Goal: Task Accomplishment & Management: Manage account settings

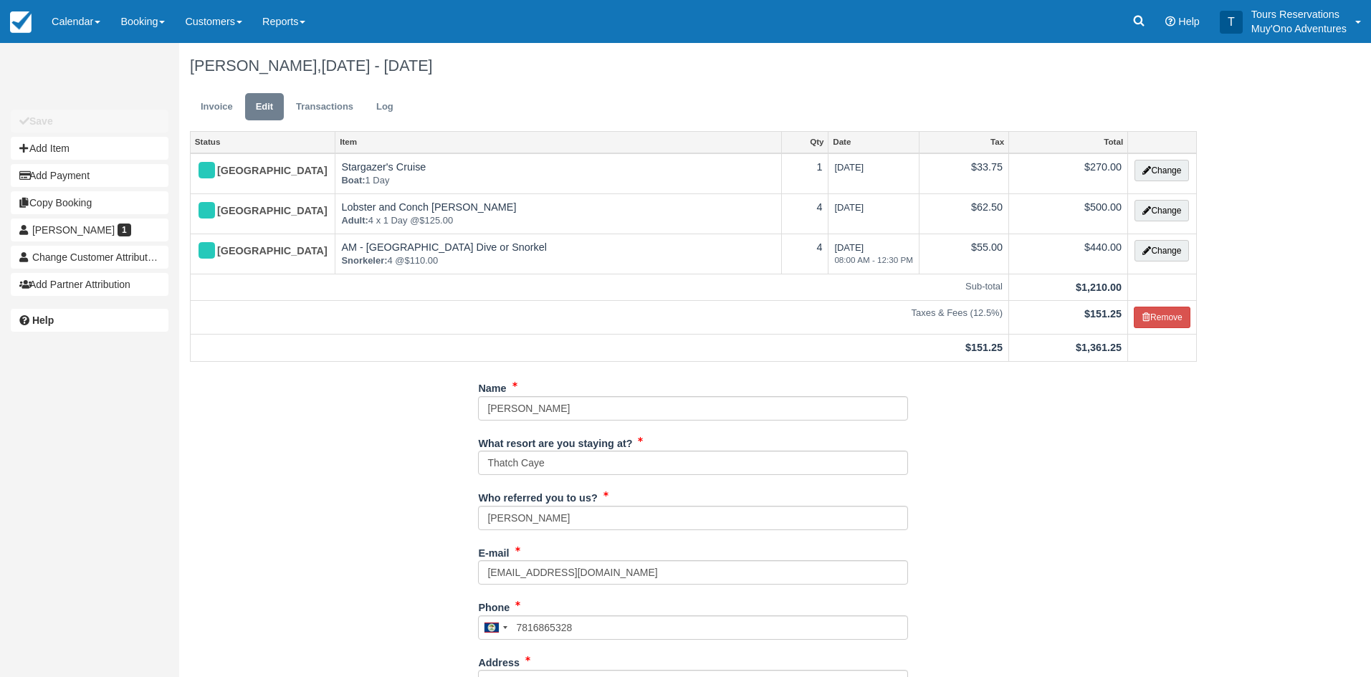
select select "64"
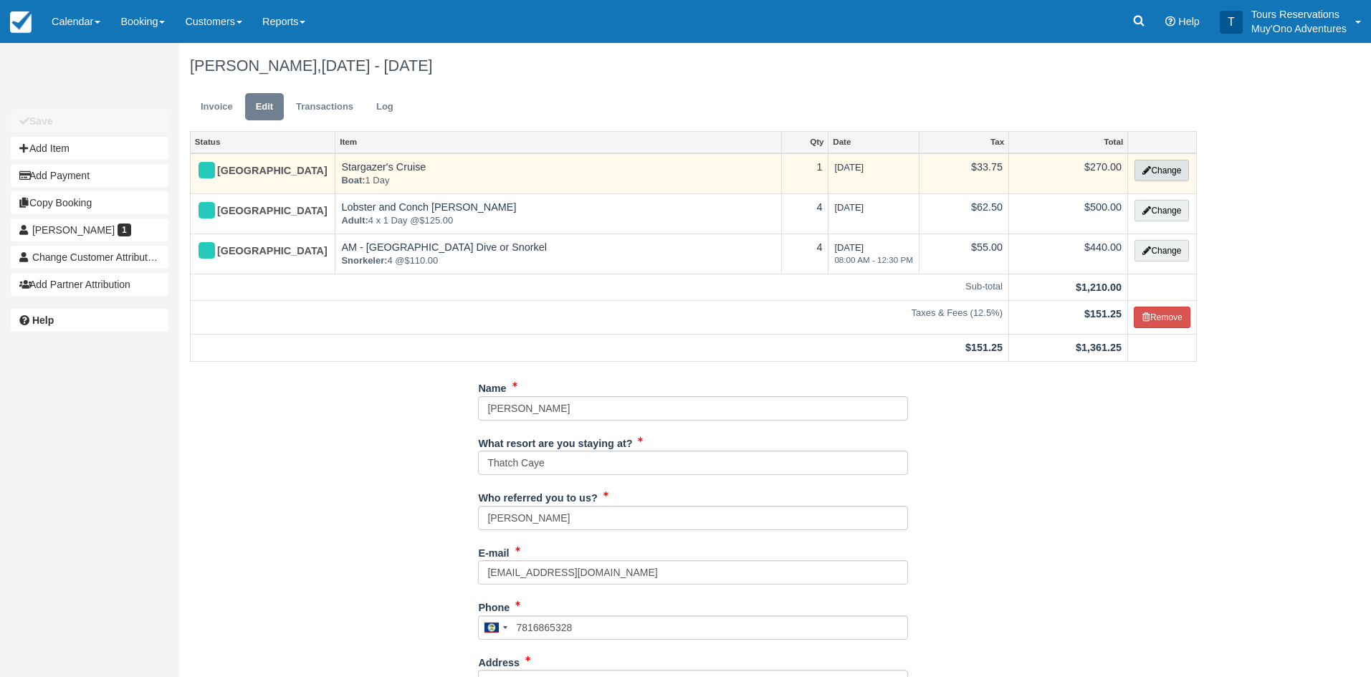
click at [1167, 173] on button "Change" at bounding box center [1161, 170] width 54 height 21
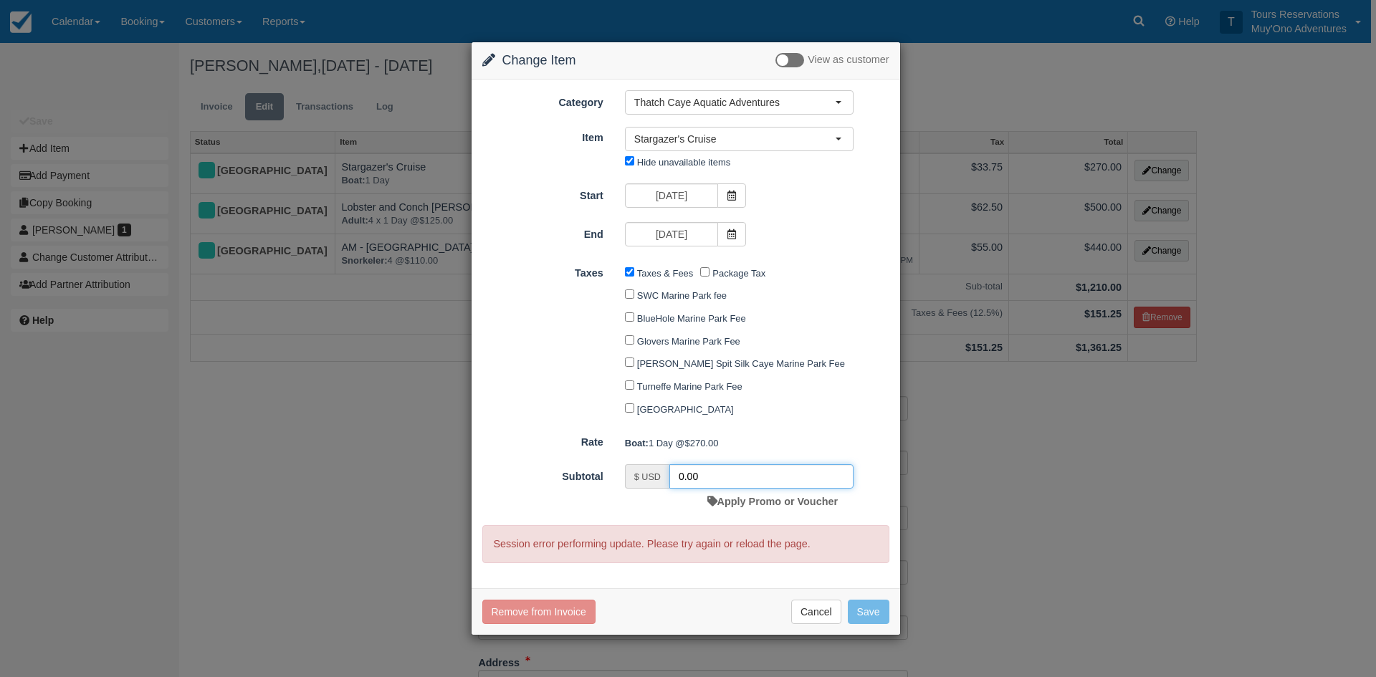
click at [706, 472] on input "0.00" at bounding box center [761, 476] width 184 height 24
click at [791, 141] on span "Stargazer's Cruise" at bounding box center [734, 139] width 201 height 14
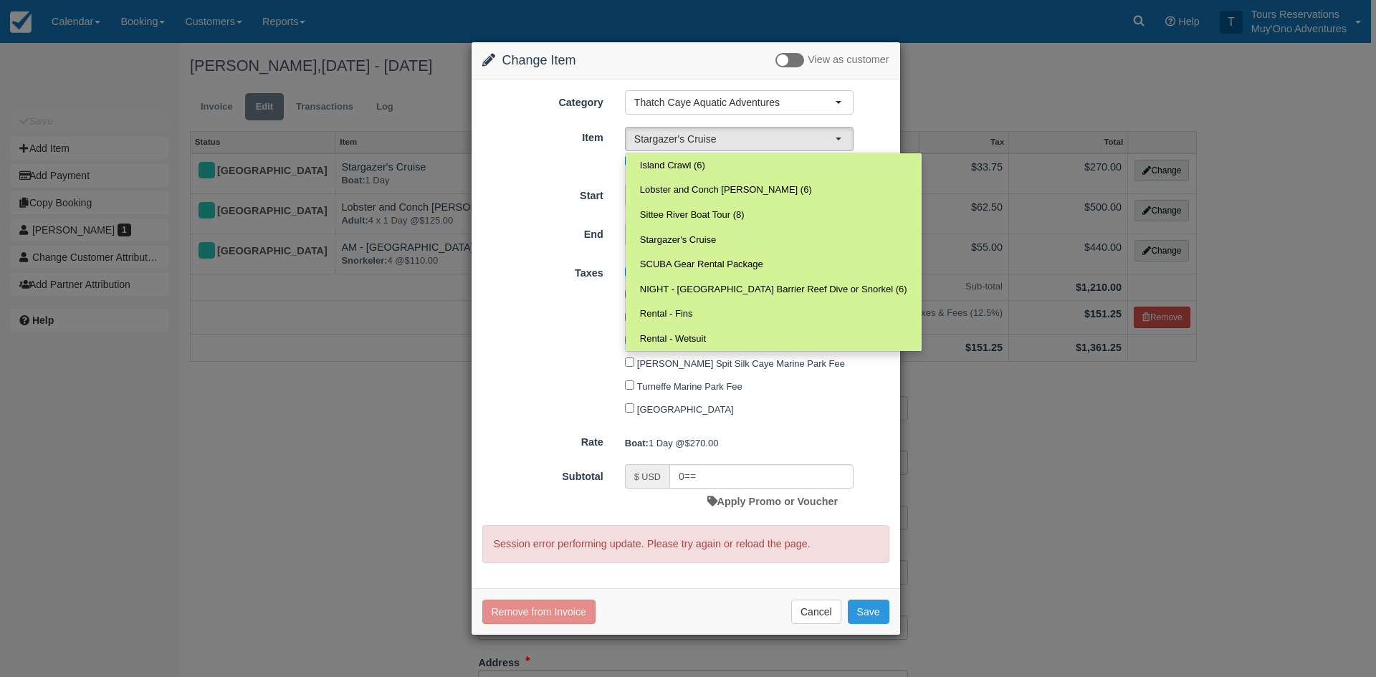
click at [1219, 547] on div "Change Item Add Item View as customer Category Thatch Caye Aquatic Adventures A…" at bounding box center [688, 338] width 1376 height 677
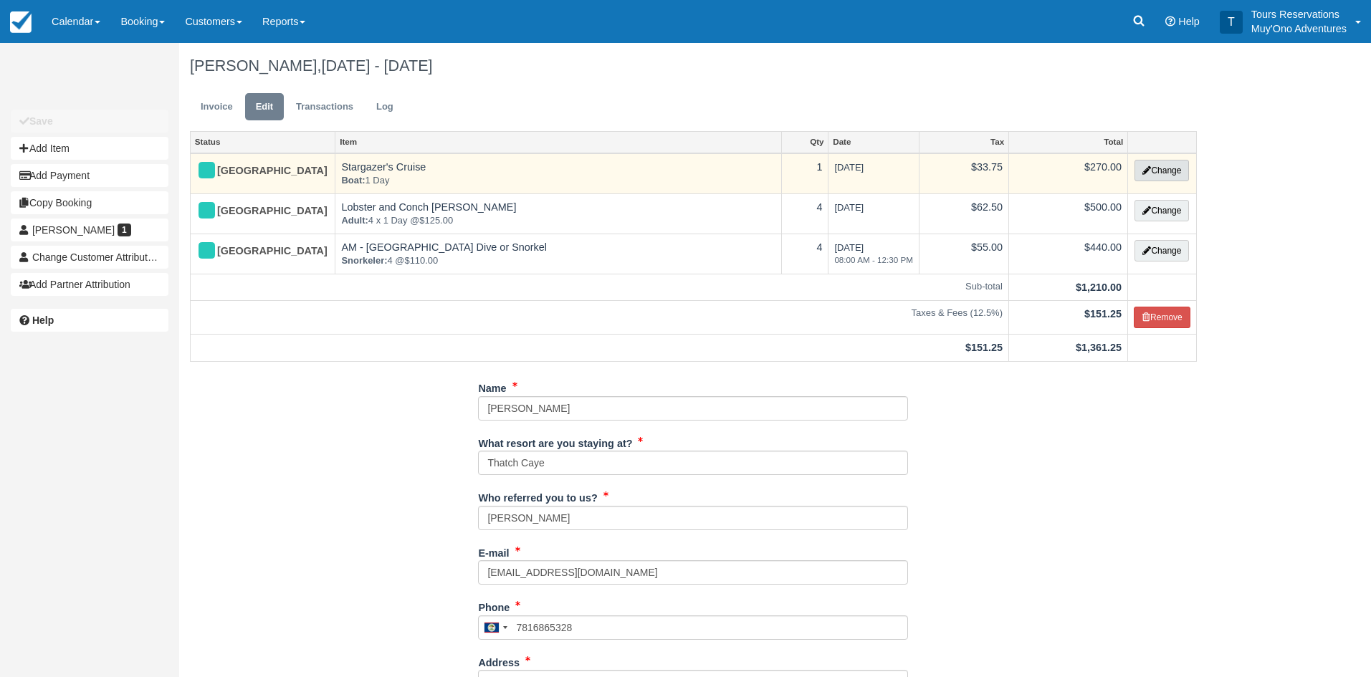
click at [1162, 170] on button "Change" at bounding box center [1161, 170] width 54 height 21
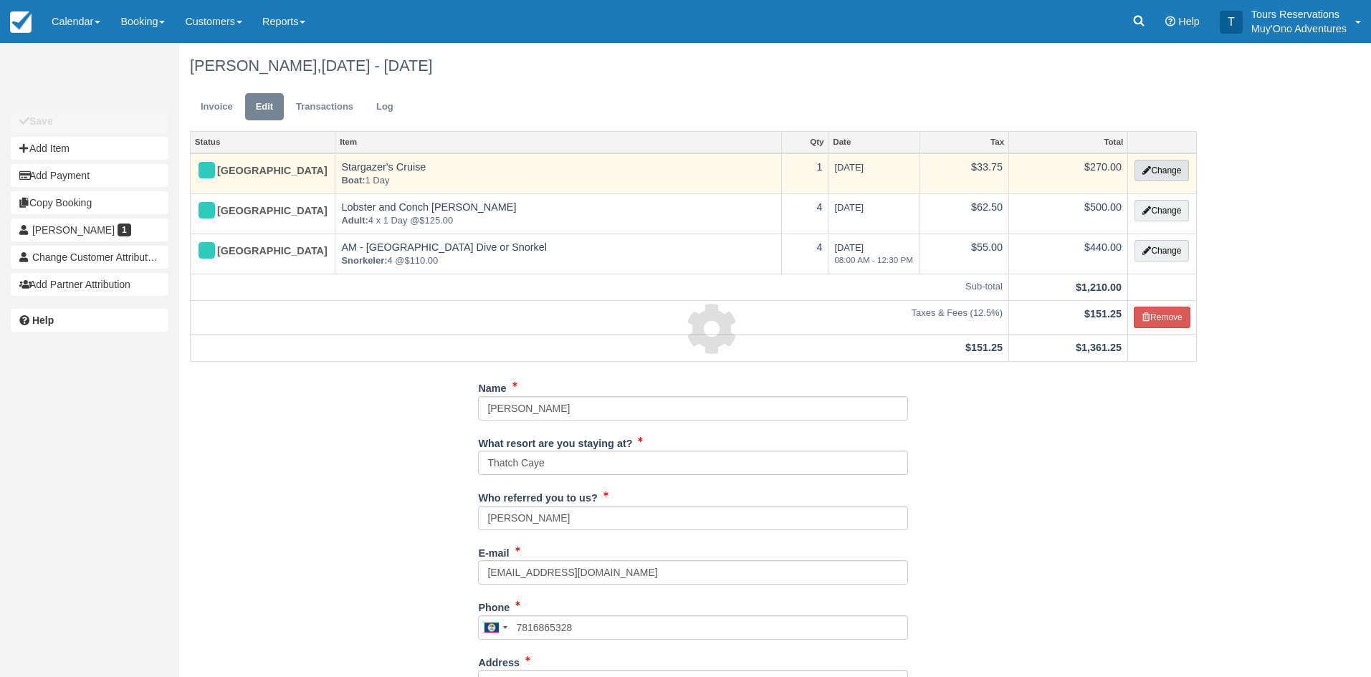
type input "0.00"
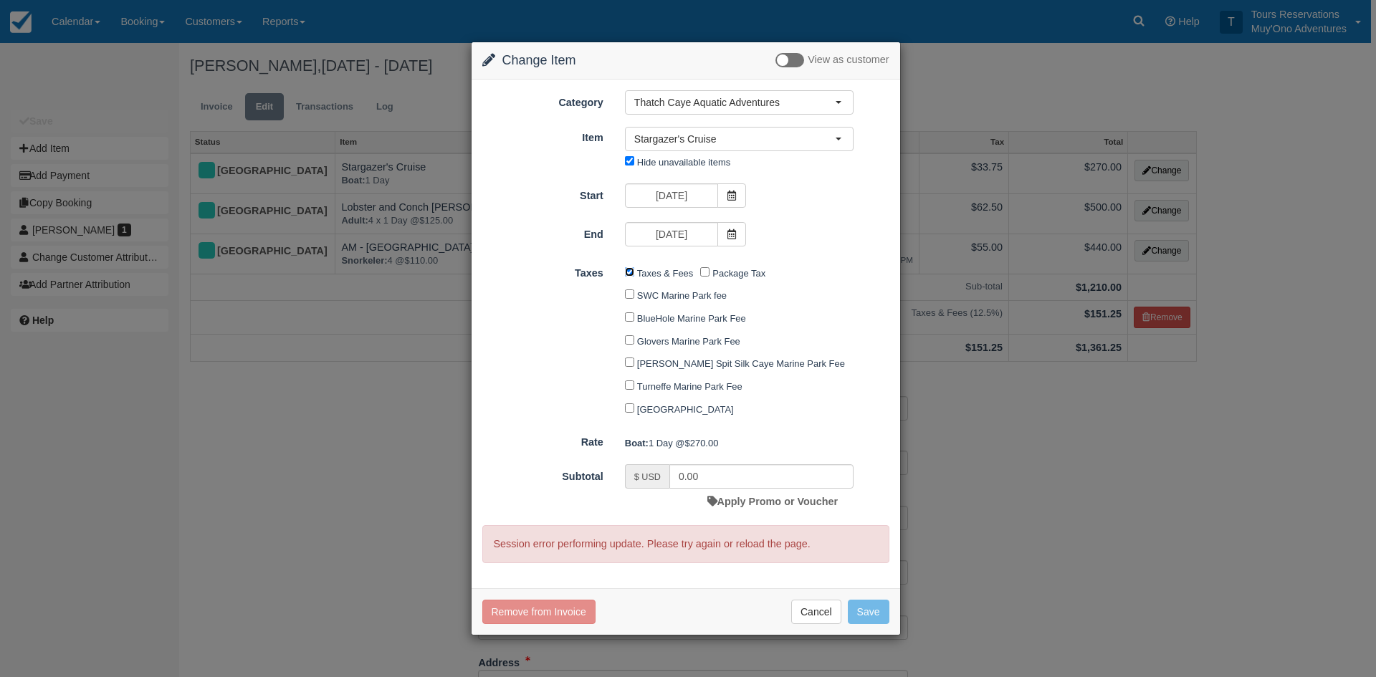
click at [630, 272] on input "Taxes & Fees" at bounding box center [629, 271] width 9 height 9
checkbox input "true"
click at [1047, 509] on div "Change Item Add Item View as customer Category Thatch Caye Aquatic Adventures A…" at bounding box center [688, 338] width 1376 height 677
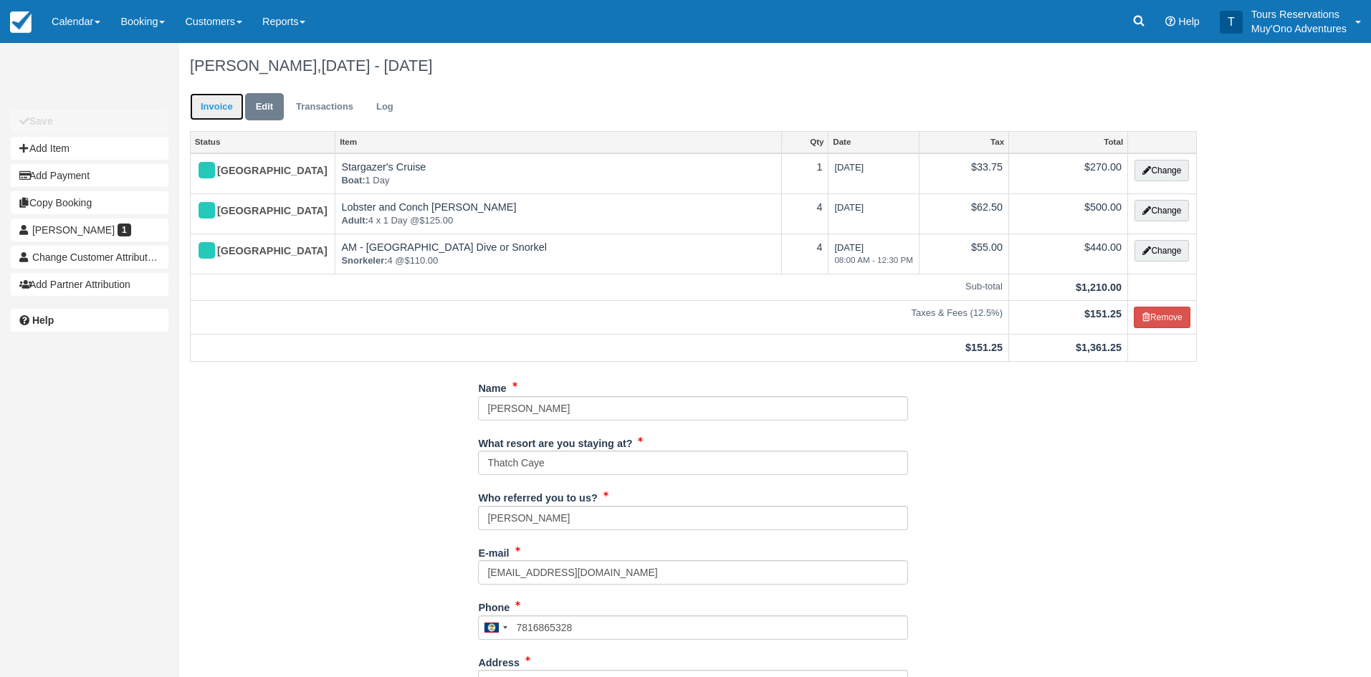
click at [223, 109] on link "Invoice" at bounding box center [217, 107] width 54 height 28
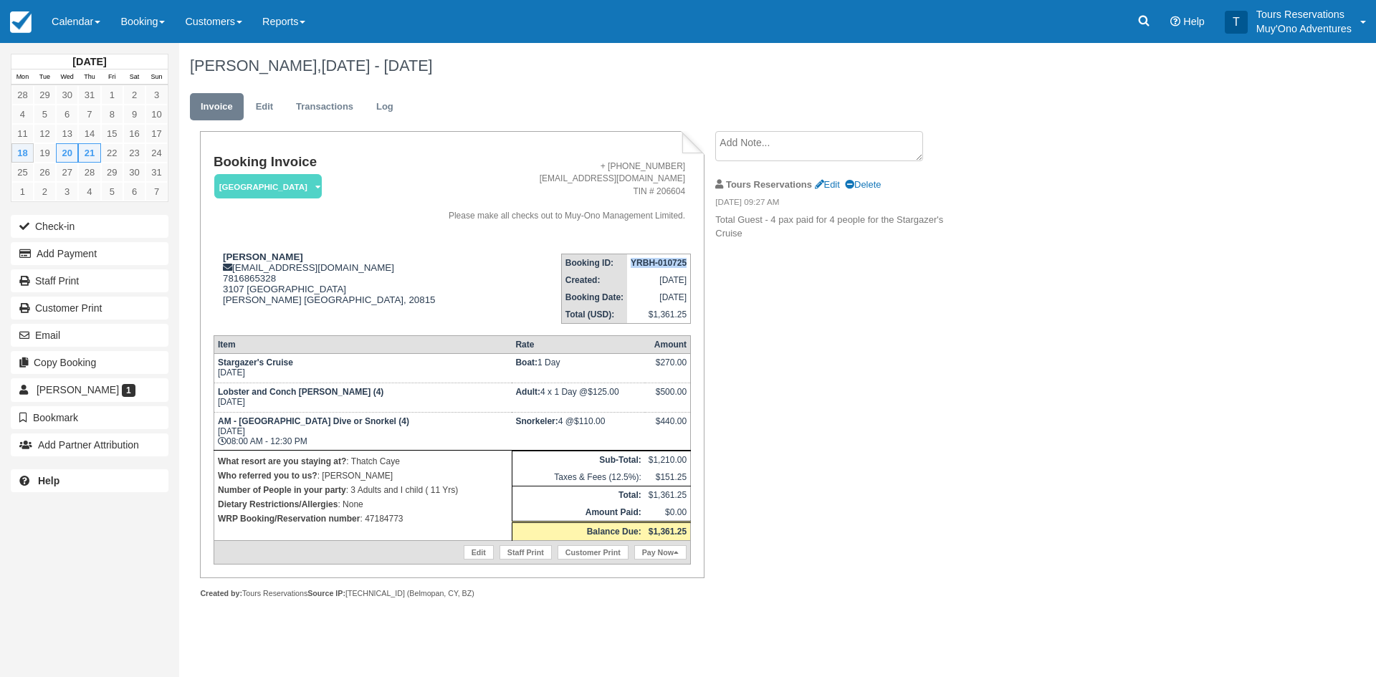
drag, startPoint x: 632, startPoint y: 258, endPoint x: 688, endPoint y: 261, distance: 56.0
click at [689, 261] on td "YRBH-010725" at bounding box center [659, 263] width 64 height 18
copy strong "YRBH-010725"
click at [262, 105] on link "Edit" at bounding box center [264, 107] width 39 height 28
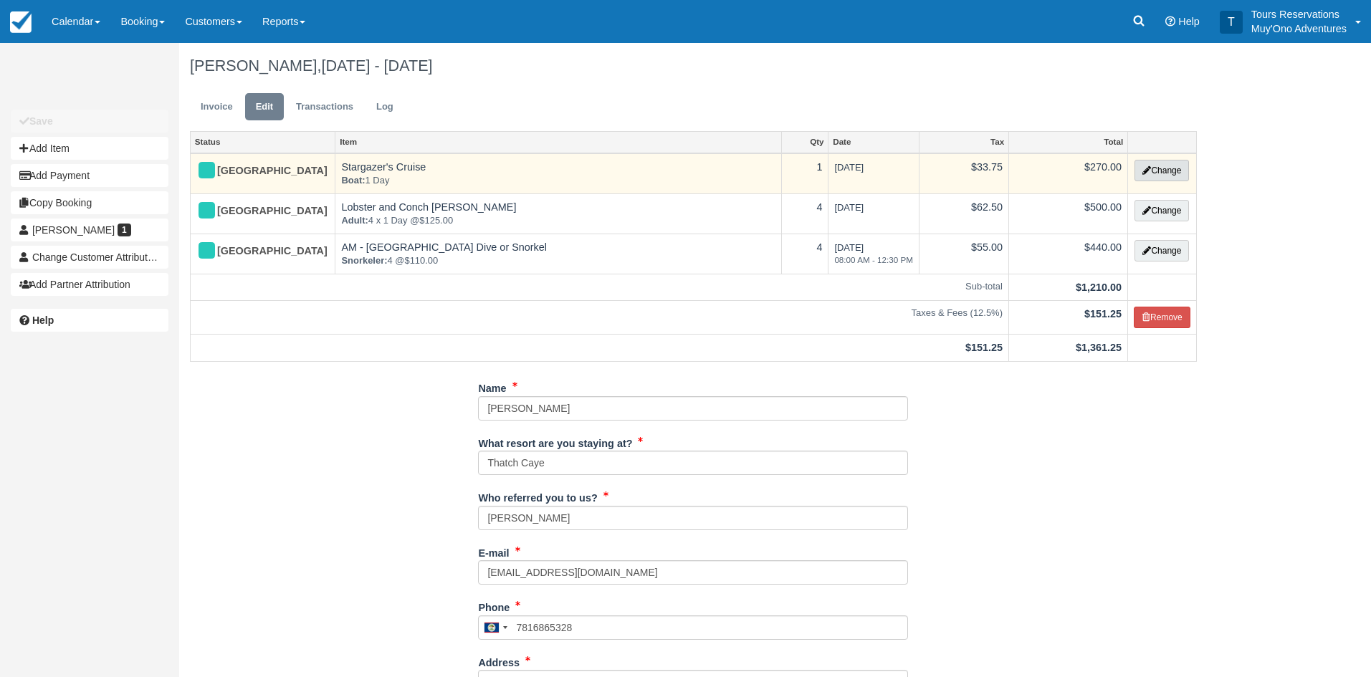
click at [1139, 161] on button "Change" at bounding box center [1161, 170] width 54 height 21
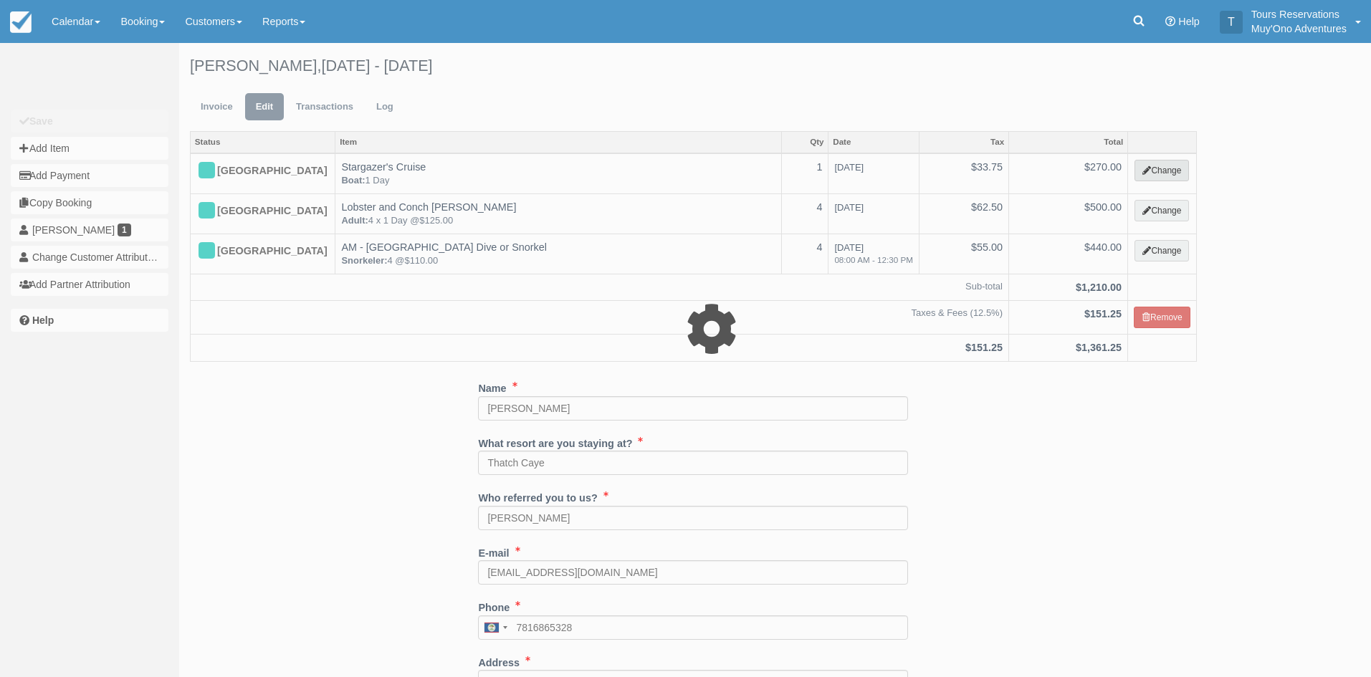
select select "64"
type input "270.00"
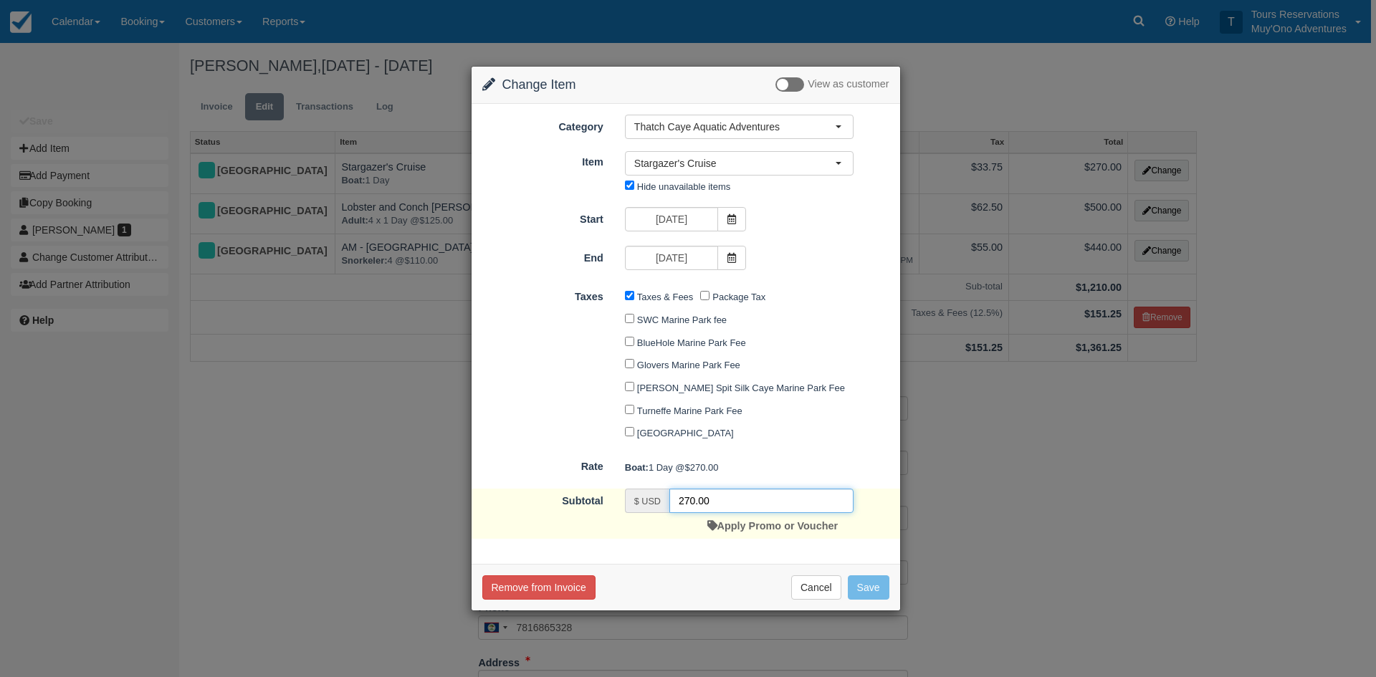
drag, startPoint x: 630, startPoint y: 505, endPoint x: 621, endPoint y: 506, distance: 8.6
click at [621, 506] on div "$ USD 270.00 Apply Promo or Voucher" at bounding box center [739, 514] width 250 height 50
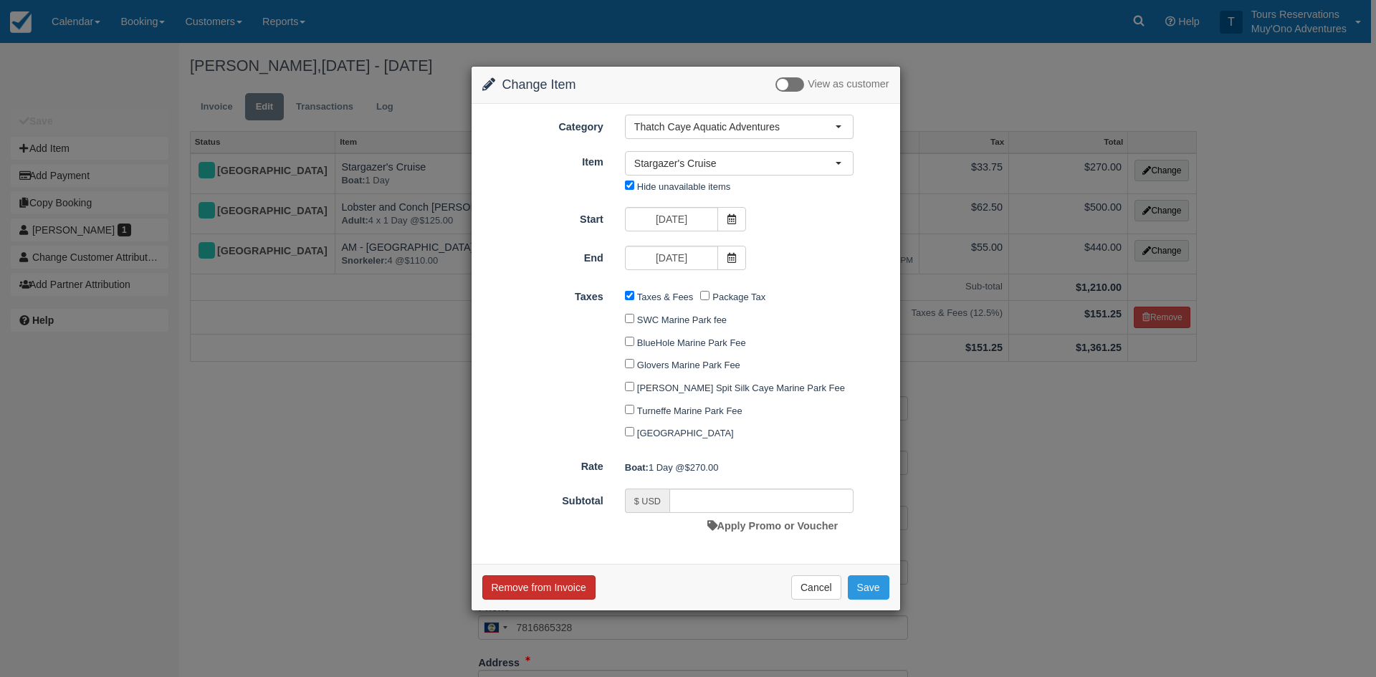
click at [559, 585] on button "Remove from Invoice" at bounding box center [538, 587] width 113 height 24
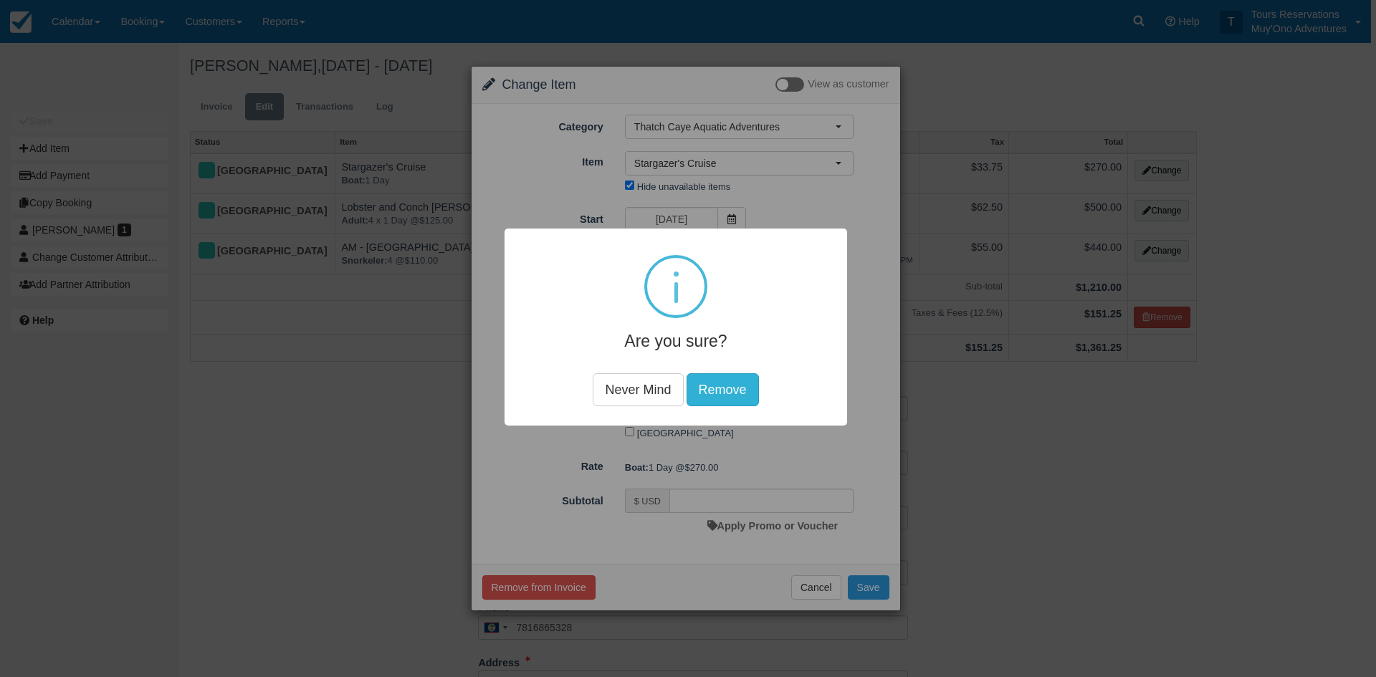
click at [727, 386] on button "Remove" at bounding box center [722, 389] width 72 height 33
